Goal: Task Accomplishment & Management: Complete application form

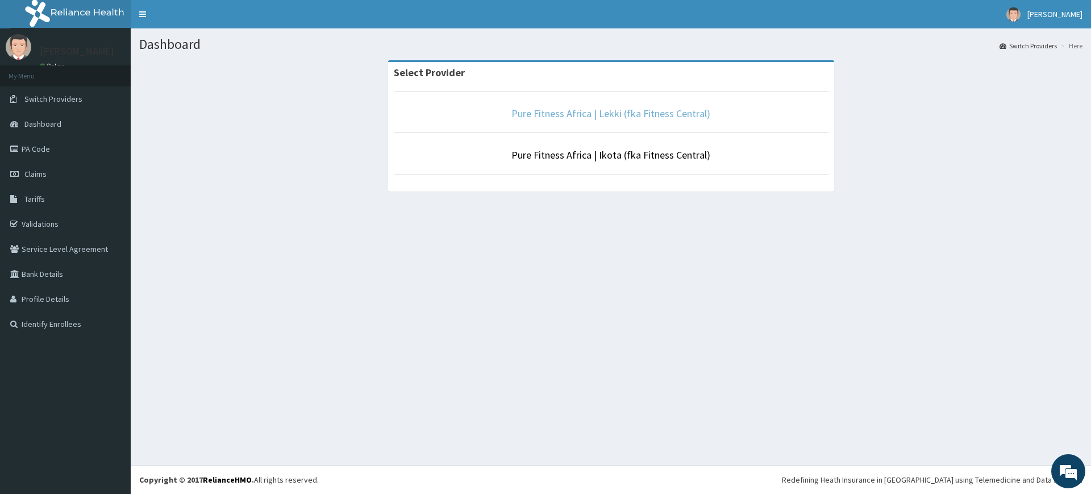
click at [662, 118] on link "Pure Fitness Africa | Lekki (fka Fitness Central)" at bounding box center [610, 113] width 199 height 13
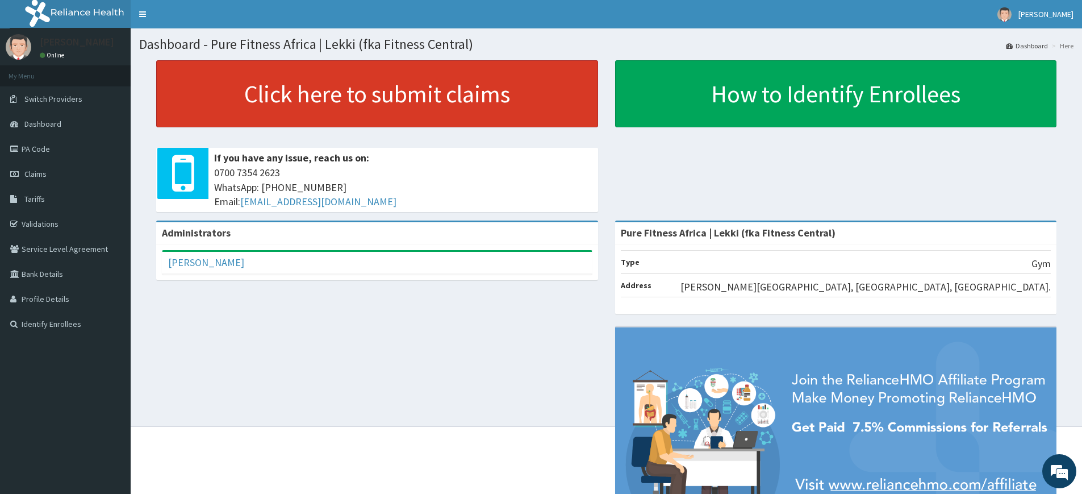
click at [311, 97] on link "Click here to submit claims" at bounding box center [377, 93] width 442 height 67
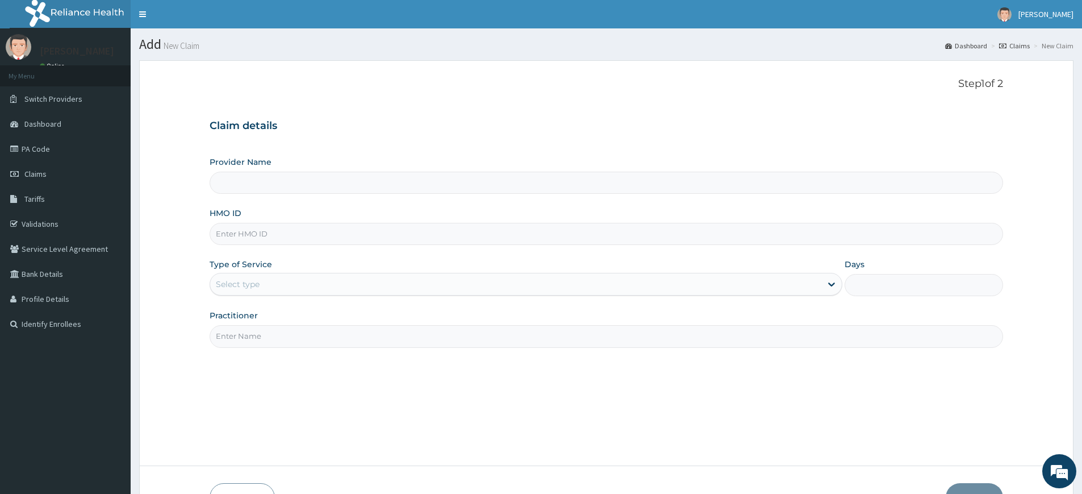
type input "Pure Fitness Africa | Lekki (fka Fitness Central)"
type input "1"
click at [278, 349] on div "Step 1 of 2 Claim details Provider Name Pure Fitness [GEOGRAPHIC_DATA] | Lekki …" at bounding box center [607, 263] width 794 height 370
click at [283, 343] on input "Practitioner" at bounding box center [607, 336] width 794 height 22
type input "pure fitness africa"
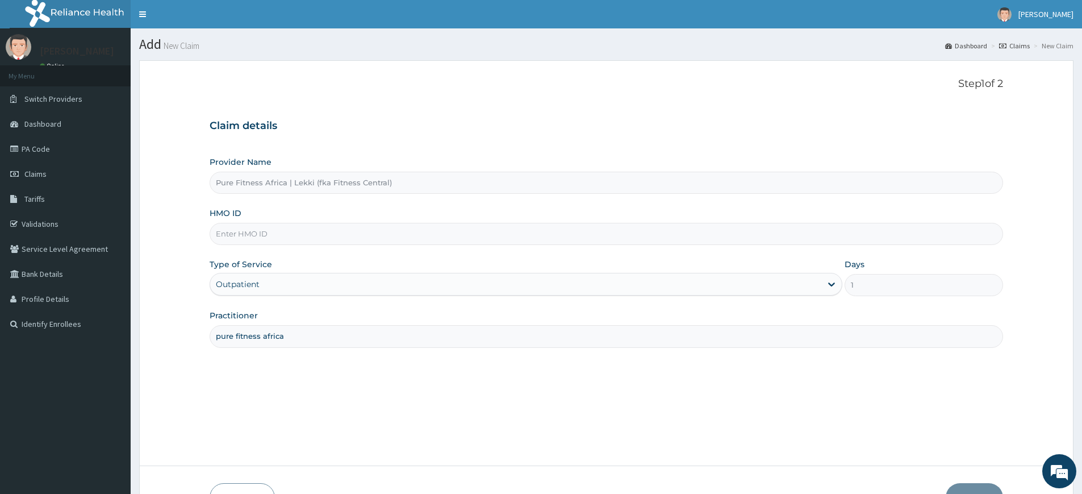
click at [294, 233] on input "HMO ID" at bounding box center [607, 234] width 794 height 22
type input "ABW/10001/A"
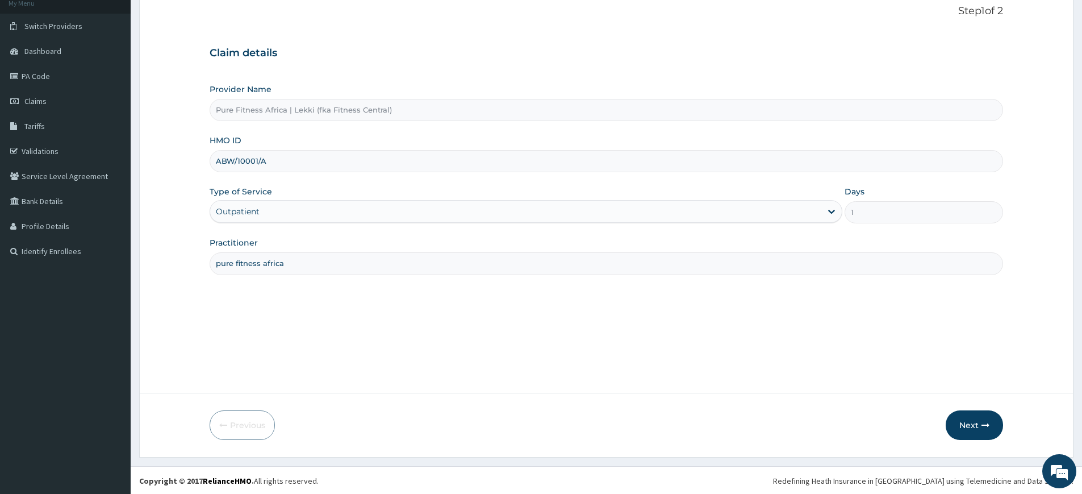
scroll to position [74, 0]
click at [979, 432] on button "Next" at bounding box center [974, 424] width 57 height 30
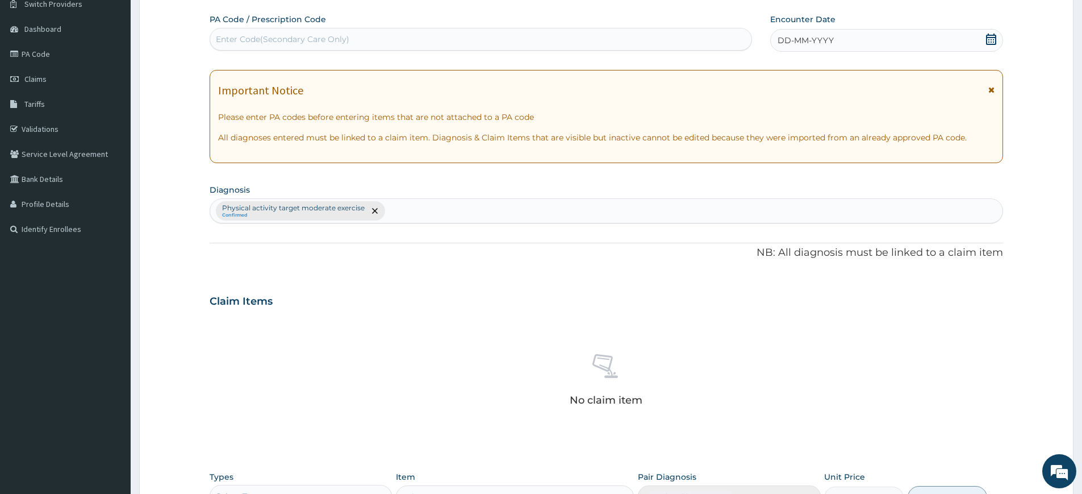
scroll to position [0, 0]
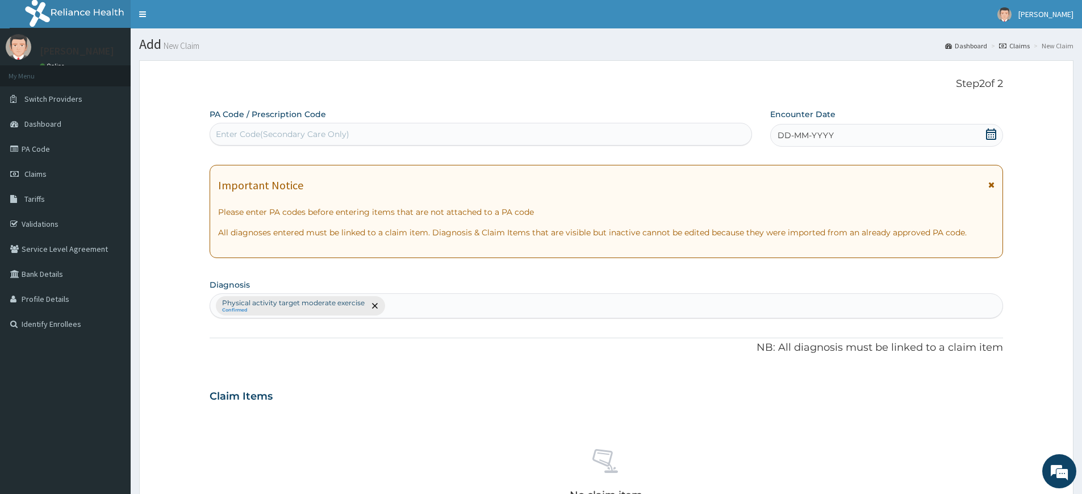
click at [303, 133] on div "Enter Code(Secondary Care Only)" at bounding box center [283, 133] width 134 height 11
type input "PA/FC5EF1"
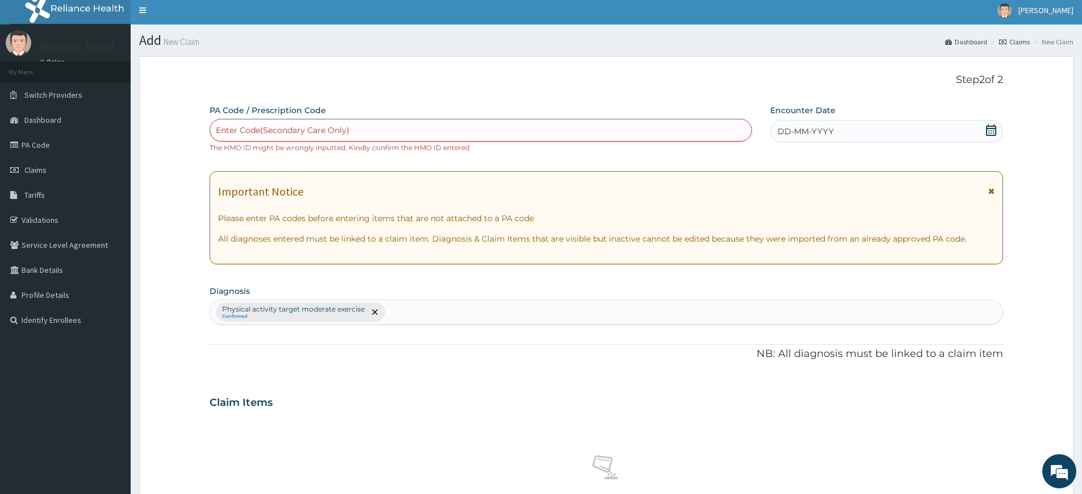
scroll to position [324, 0]
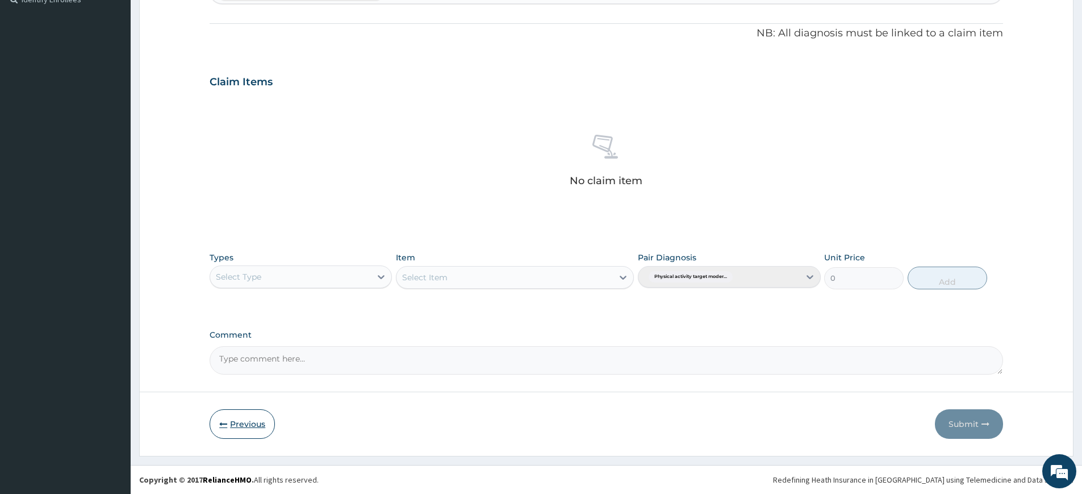
click at [233, 436] on button "Previous" at bounding box center [242, 424] width 65 height 30
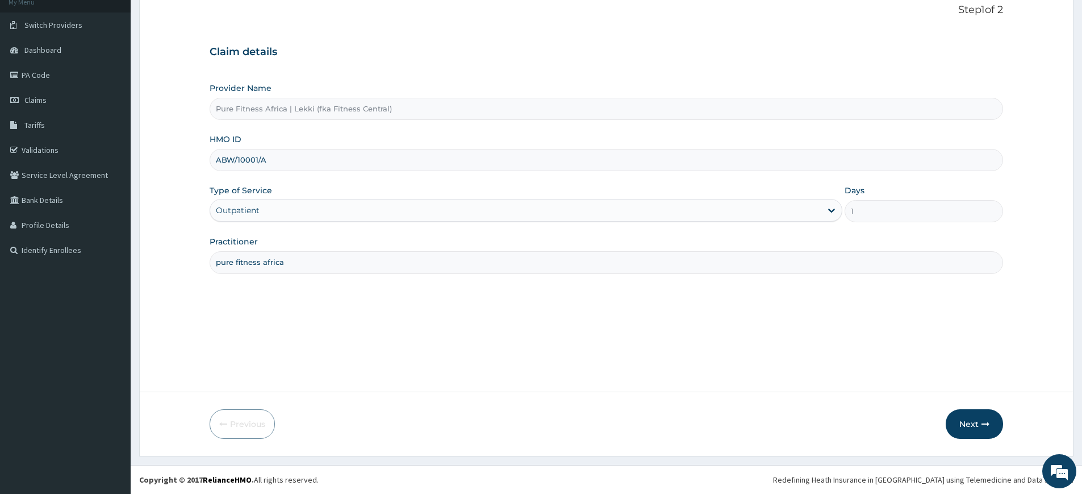
click at [222, 161] on input "ABW/10001/A" at bounding box center [607, 160] width 794 height 22
type input "DBW/10001/A"
click at [989, 420] on icon "button" at bounding box center [986, 424] width 8 height 8
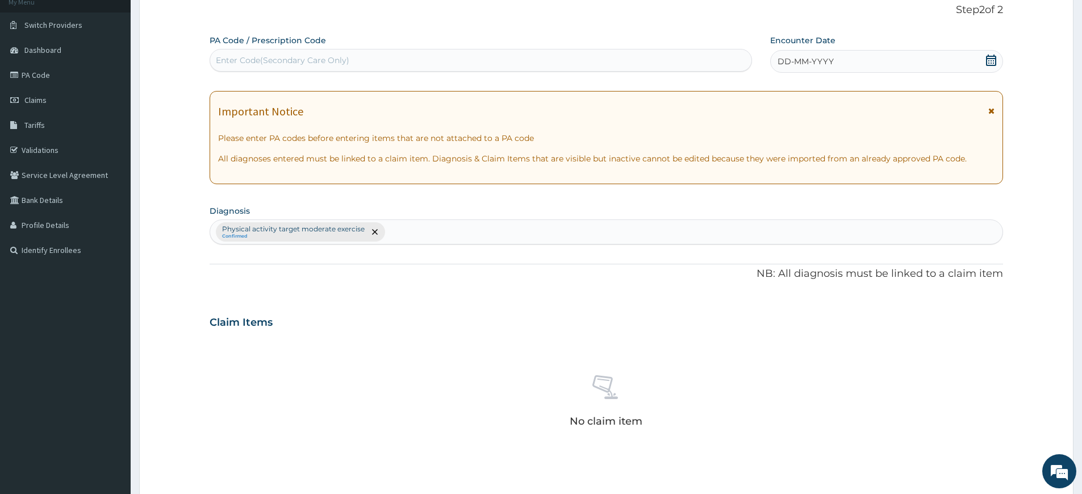
click at [620, 81] on div "PA Code / Prescription Code Enter Code(Secondary Care Only) Encounter Date DD-M…" at bounding box center [607, 325] width 794 height 580
click at [620, 64] on div "Enter Code(Secondary Care Only)" at bounding box center [480, 60] width 541 height 18
type input "PA/FC5EF1"
click at [986, 58] on icon at bounding box center [991, 60] width 10 height 11
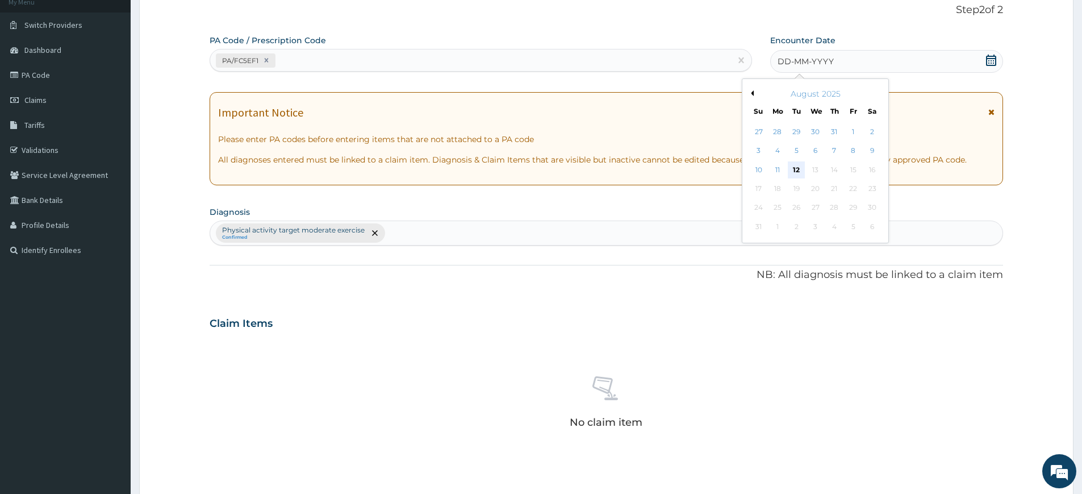
click at [797, 173] on div "12" at bounding box center [797, 169] width 17 height 17
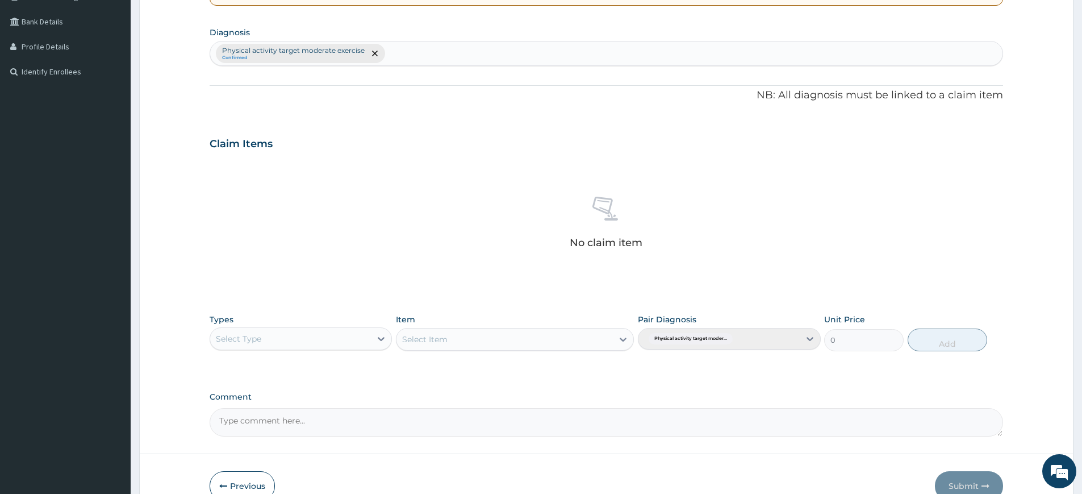
scroll to position [314, 0]
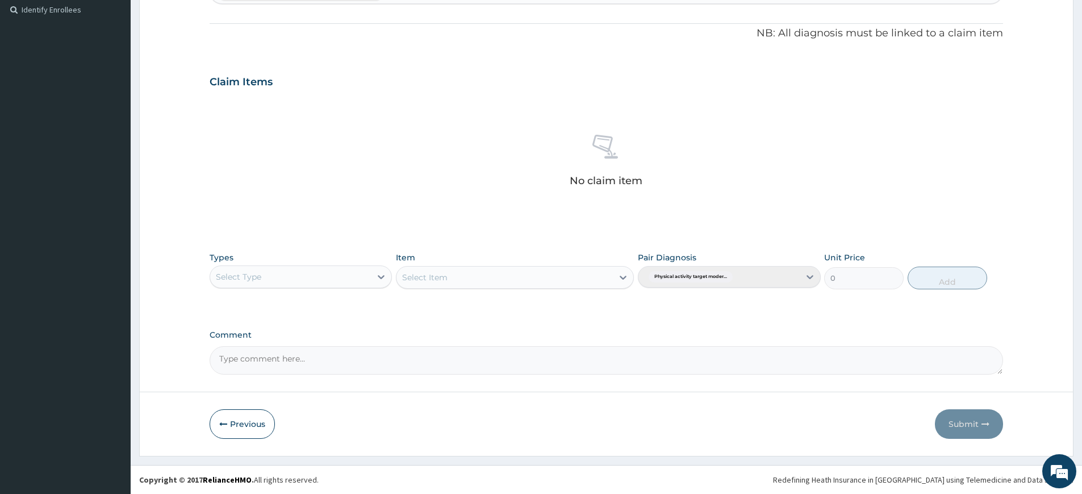
click at [353, 268] on div "Select Type" at bounding box center [290, 277] width 161 height 18
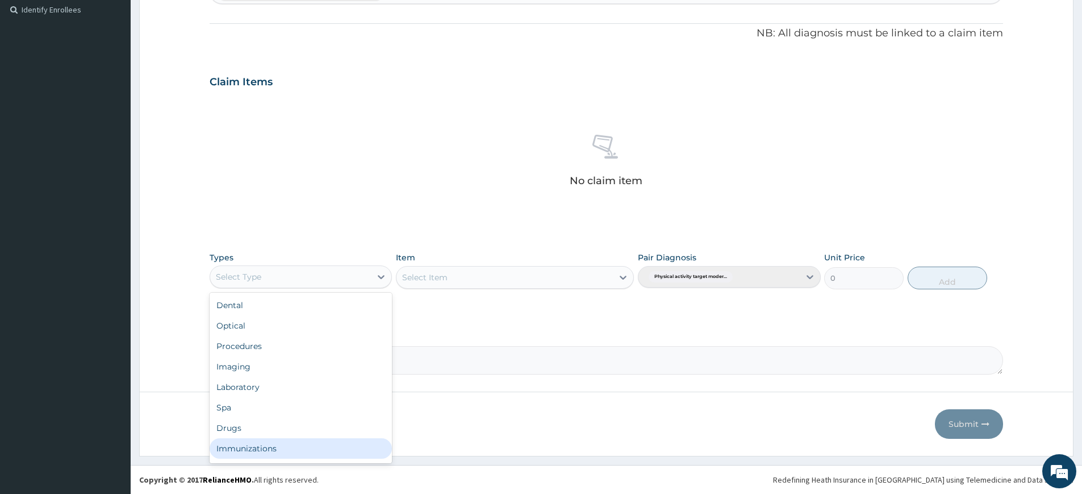
scroll to position [39, 0]
click at [320, 448] on div "Gym" at bounding box center [301, 450] width 182 height 20
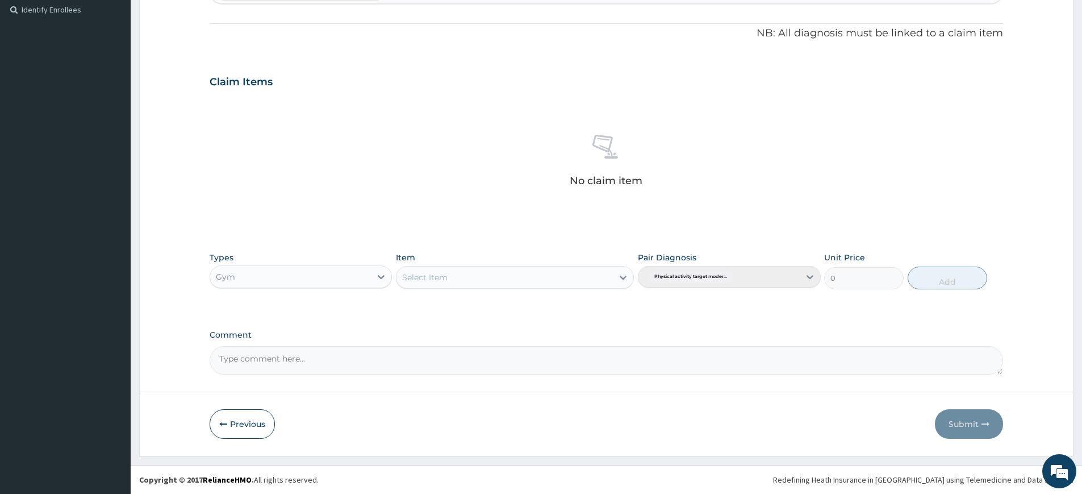
click at [468, 277] on div "Select Item" at bounding box center [515, 277] width 238 height 23
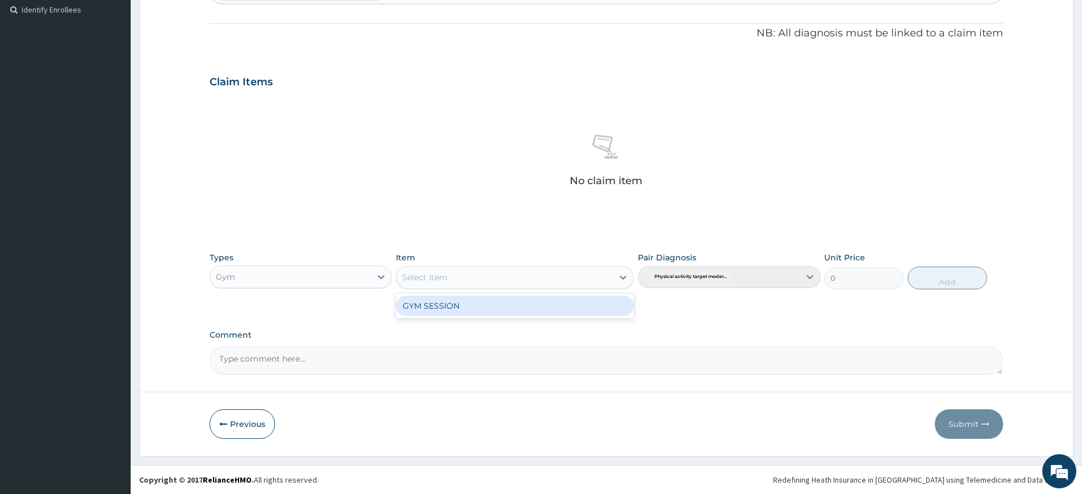
click at [468, 277] on div "Select Item" at bounding box center [505, 277] width 216 height 18
click at [472, 302] on div "GYM SESSION" at bounding box center [515, 305] width 238 height 20
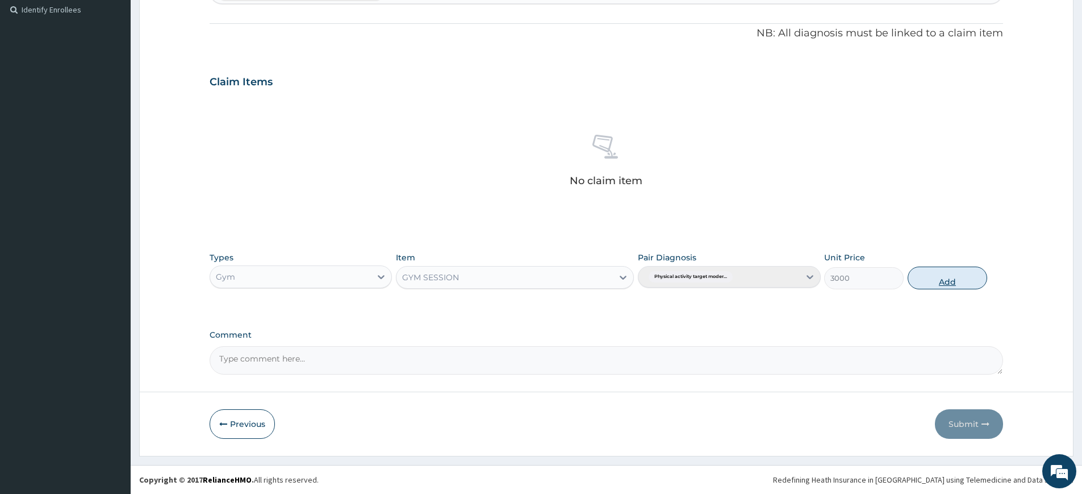
click at [948, 281] on button "Add" at bounding box center [948, 277] width 80 height 23
type input "0"
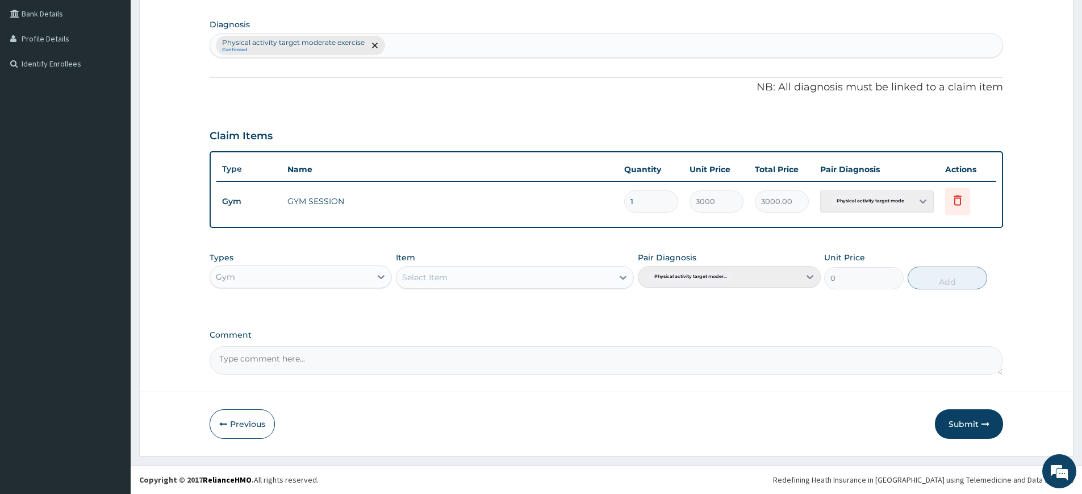
scroll to position [260, 0]
click at [972, 418] on button "Submit" at bounding box center [969, 424] width 68 height 30
